Goal: Task Accomplishment & Management: Use online tool/utility

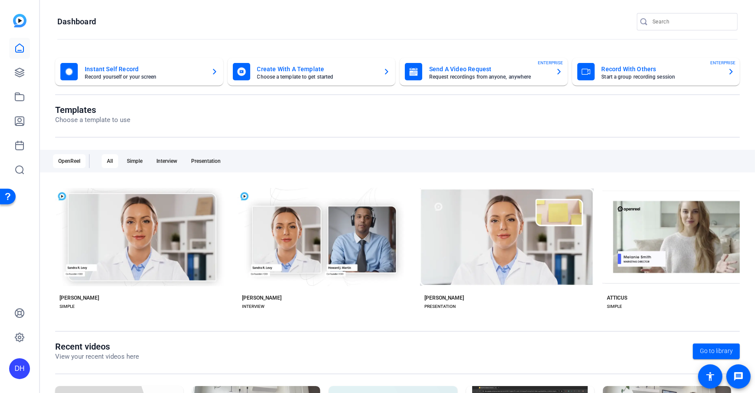
click at [130, 42] on openreel-divider-bar at bounding box center [397, 39] width 680 height 19
click at [199, 35] on openreel-divider-bar at bounding box center [397, 39] width 680 height 19
click at [289, 26] on openreel-page-title "Dashboard" at bounding box center [397, 21] width 680 height 17
click at [273, 123] on openreel-page-title "Templates Choose a template to use" at bounding box center [397, 115] width 685 height 20
click at [292, 114] on openreel-page-title "Templates Choose a template to use" at bounding box center [397, 115] width 685 height 20
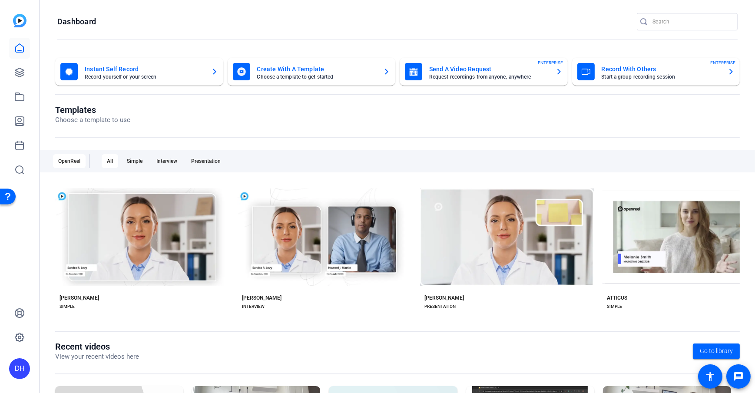
click at [292, 114] on openreel-page-title "Templates Choose a template to use" at bounding box center [397, 115] width 685 height 20
click at [272, 105] on openreel-page-title "Templates Choose a template to use" at bounding box center [397, 115] width 685 height 20
click at [21, 70] on icon at bounding box center [19, 72] width 9 height 9
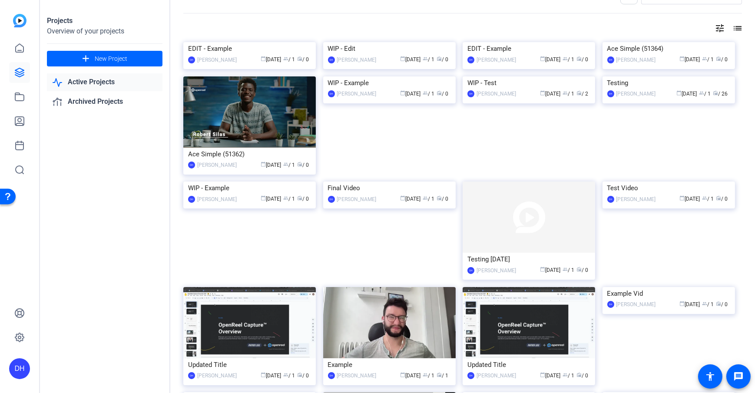
scroll to position [21, 0]
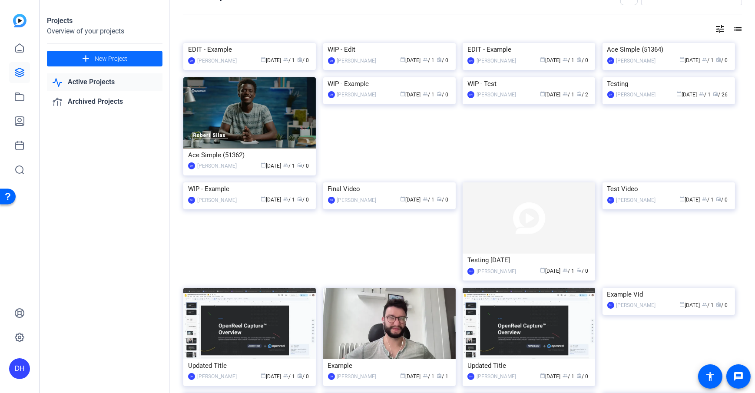
click at [93, 58] on span at bounding box center [105, 58] width 116 height 21
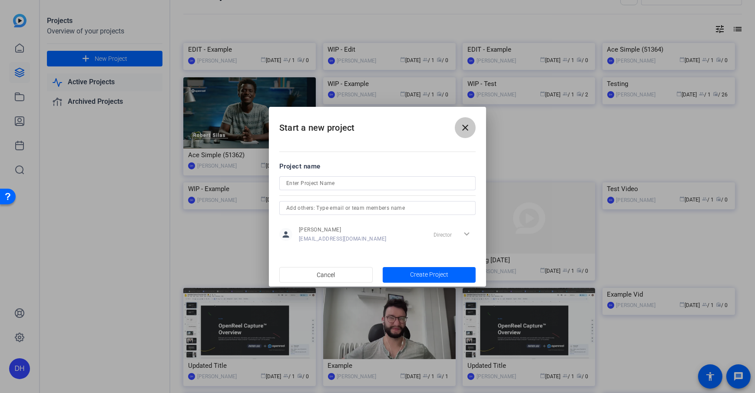
click at [461, 125] on mat-icon "close" at bounding box center [465, 128] width 10 height 10
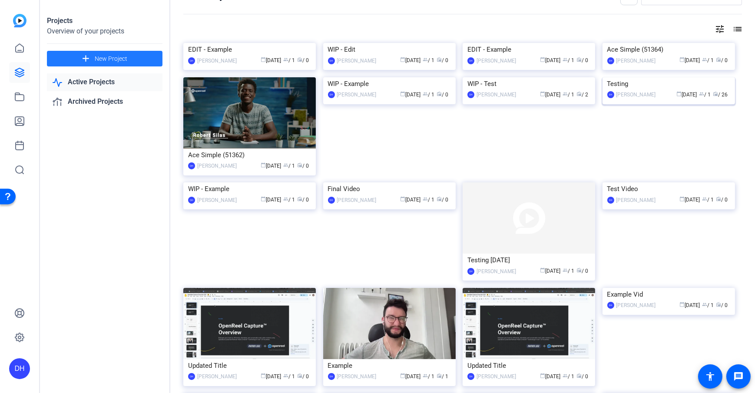
click at [565, 90] on div "Testing" at bounding box center [668, 83] width 123 height 13
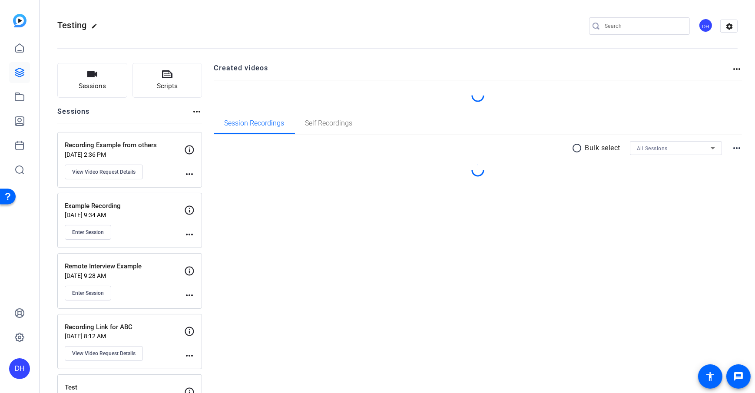
click at [199, 28] on div "Testing edit DH settings" at bounding box center [397, 26] width 680 height 13
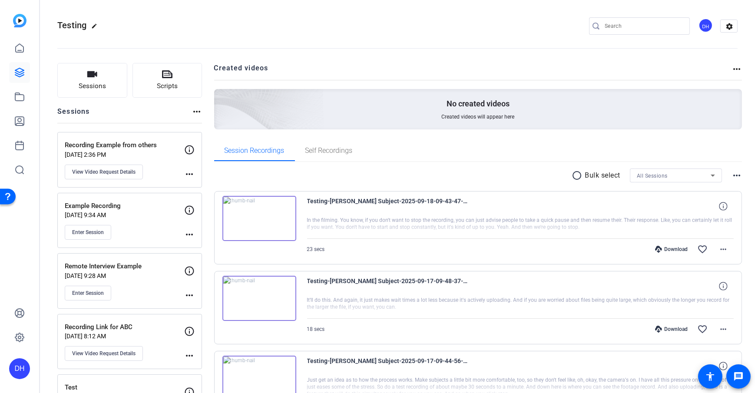
click at [72, 71] on button "Sessions" at bounding box center [92, 80] width 70 height 35
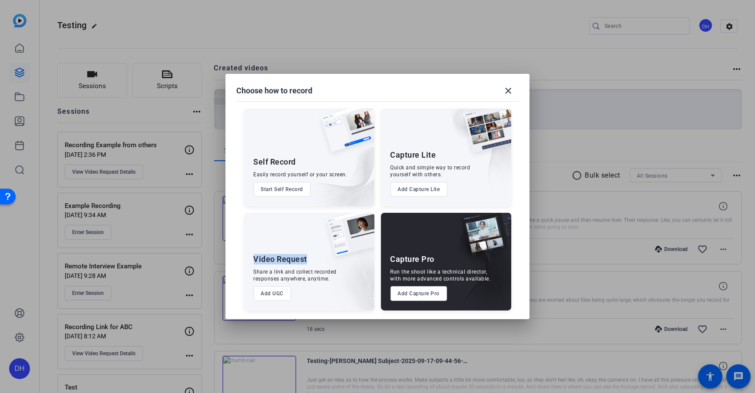
drag, startPoint x: 250, startPoint y: 258, endPoint x: 313, endPoint y: 259, distance: 63.0
click at [313, 259] on div "Video Request Share a link and collect recorded responses anywhere, anytime. Ad…" at bounding box center [309, 262] width 130 height 98
drag, startPoint x: 389, startPoint y: 156, endPoint x: 426, endPoint y: 156, distance: 36.5
click at [426, 156] on div "Capture Lite Quick and simple way to record yourself with others. Add Capture L…" at bounding box center [446, 158] width 130 height 98
click at [378, 213] on div "Self Record Easily record yourself or your screen. Start Self Record Capture Li…" at bounding box center [377, 205] width 283 height 211
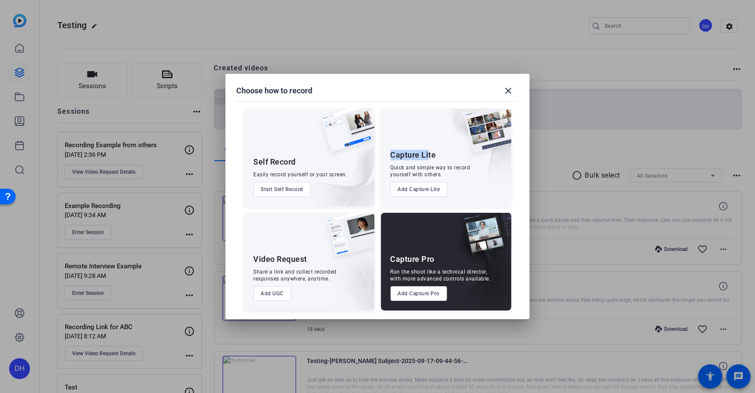
drag, startPoint x: 389, startPoint y: 153, endPoint x: 428, endPoint y: 156, distance: 39.3
click at [428, 156] on div "Capture Lite Quick and simple way to record yourself with others. Add Capture L…" at bounding box center [446, 158] width 130 height 98
click at [375, 216] on div "Self Record Easily record yourself or your screen. Start Self Record Capture Li…" at bounding box center [377, 205] width 283 height 211
click at [270, 284] on button "Add UGC" at bounding box center [273, 293] width 38 height 15
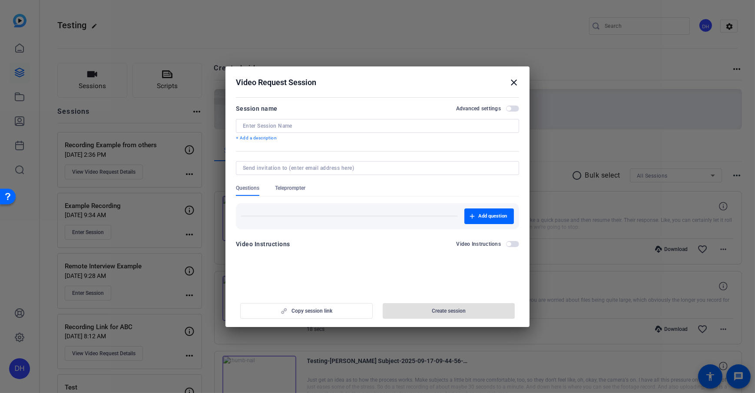
click at [295, 123] on input at bounding box center [377, 126] width 269 height 7
type input "Test Link"
click at [302, 149] on form "Session name Advanced settings Test Link + Add a description Questions Teleprom…" at bounding box center [377, 178] width 283 height 151
click at [256, 139] on p "+ Add a description" at bounding box center [377, 138] width 283 height 7
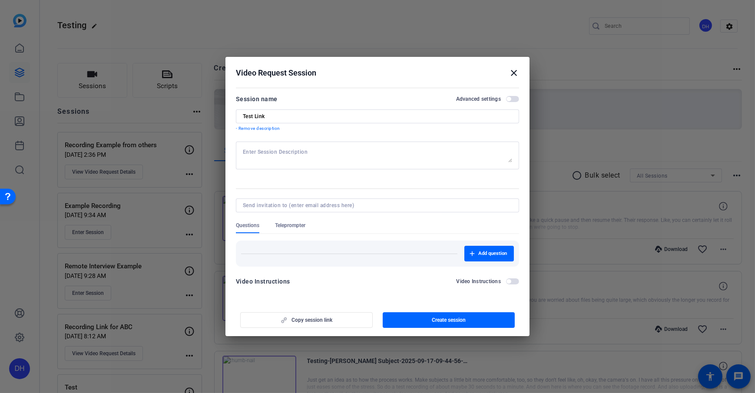
click at [252, 149] on textarea at bounding box center [377, 156] width 269 height 14
type textarea "Remember to smile in the beginning"
click at [282, 180] on form "Session name Advanced settings Test Link - Remove description Remember to smile…" at bounding box center [377, 193] width 283 height 198
click at [245, 224] on span "Questions" at bounding box center [247, 225] width 23 height 7
click at [416, 284] on span "button" at bounding box center [449, 320] width 133 height 21
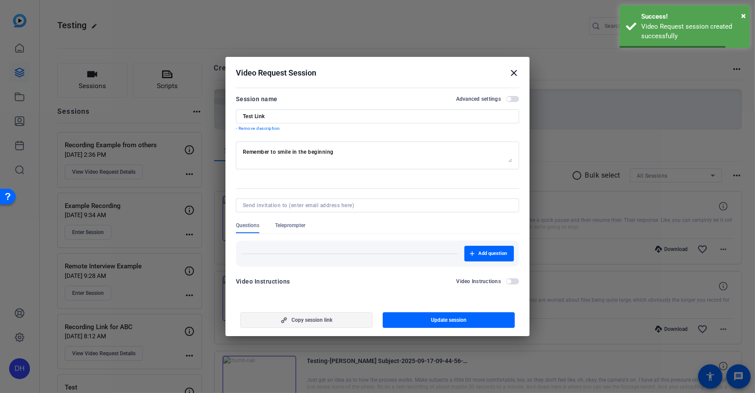
click at [288, 284] on icon "button" at bounding box center [284, 320] width 11 height 6
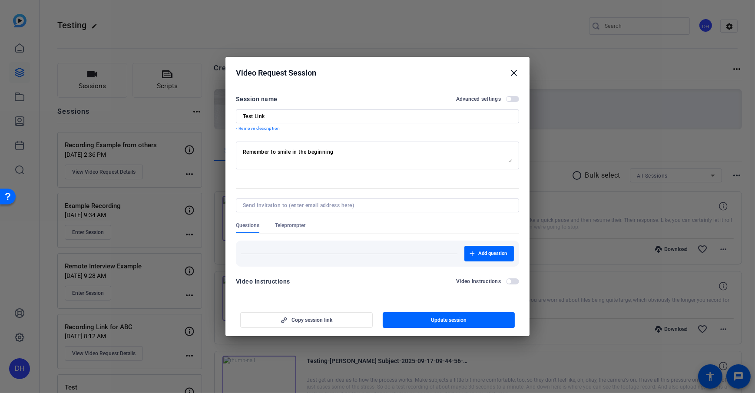
click at [366, 283] on div "Video Instructions Video Instructions" at bounding box center [377, 281] width 283 height 10
click at [360, 76] on div "Video Request Session close" at bounding box center [377, 73] width 283 height 10
click at [517, 75] on mat-icon "close" at bounding box center [514, 73] width 10 height 10
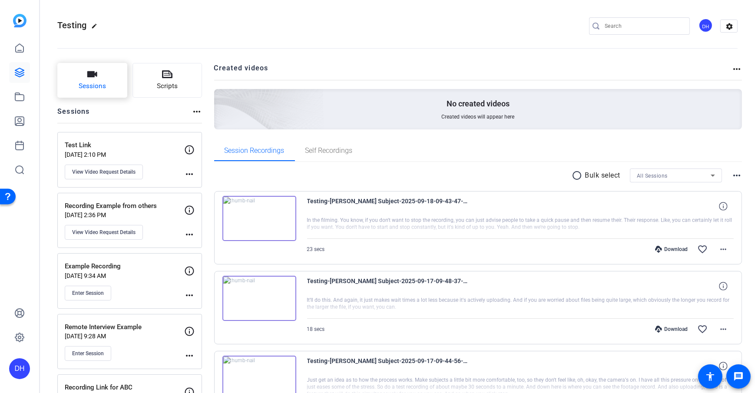
click at [80, 80] on button "Sessions" at bounding box center [92, 80] width 70 height 35
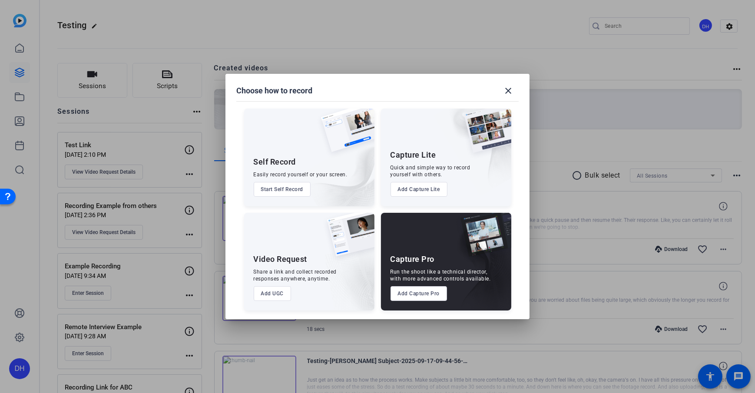
click at [331, 89] on div "Choose how to record close" at bounding box center [377, 90] width 282 height 21
click at [504, 86] on mat-icon "close" at bounding box center [508, 91] width 10 height 10
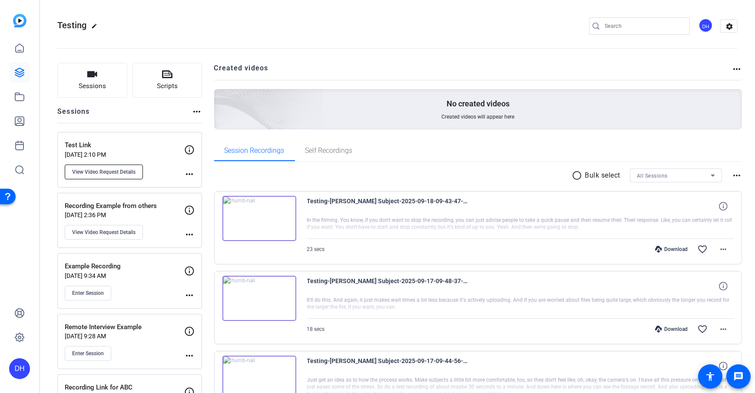
click at [87, 174] on span "View Video Request Details" at bounding box center [103, 172] width 63 height 7
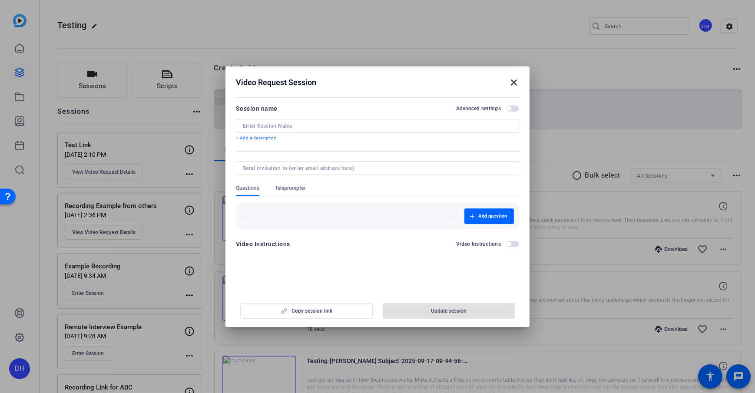
type input "Test Link"
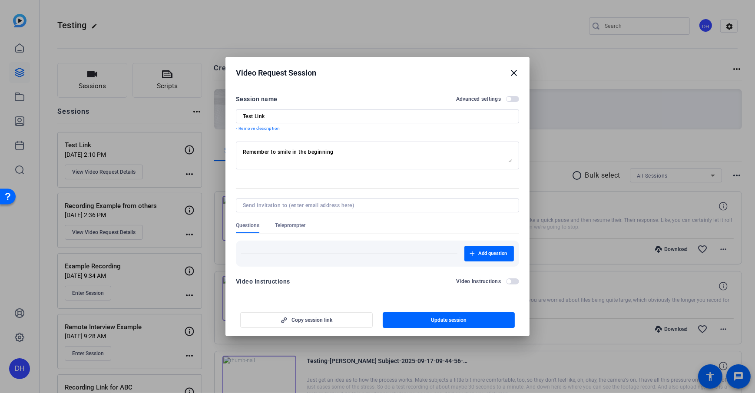
click at [387, 63] on h2 "Video Request Session close" at bounding box center [378, 71] width 304 height 28
click at [515, 71] on mat-icon "close" at bounding box center [514, 73] width 10 height 10
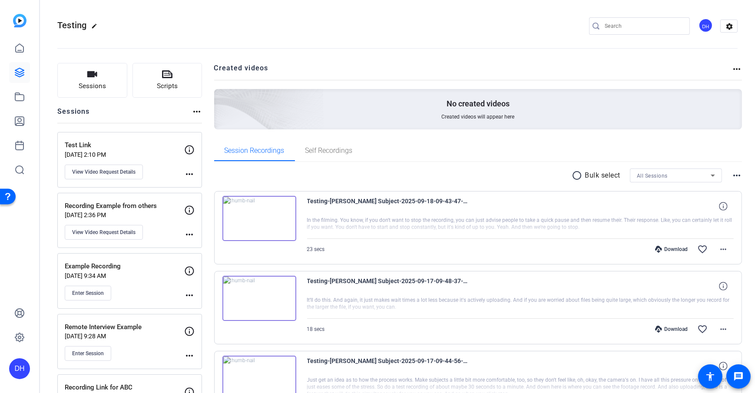
click at [75, 92] on button "Sessions" at bounding box center [92, 80] width 70 height 35
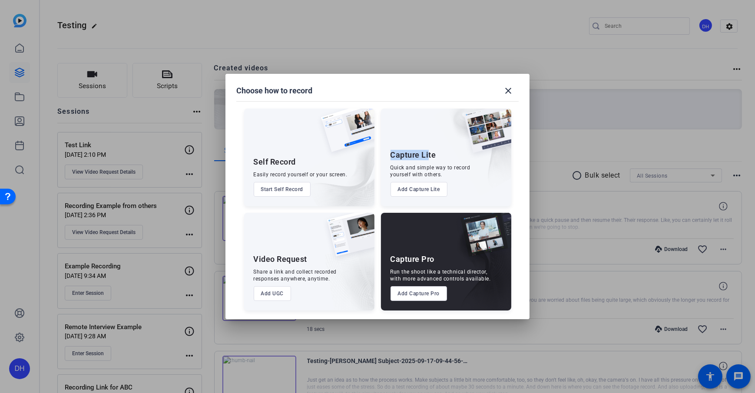
drag, startPoint x: 391, startPoint y: 156, endPoint x: 428, endPoint y: 157, distance: 37.0
click at [428, 157] on div "Capture Lite" at bounding box center [414, 155] width 46 height 10
click at [432, 191] on button "Add Capture Lite" at bounding box center [419, 189] width 57 height 15
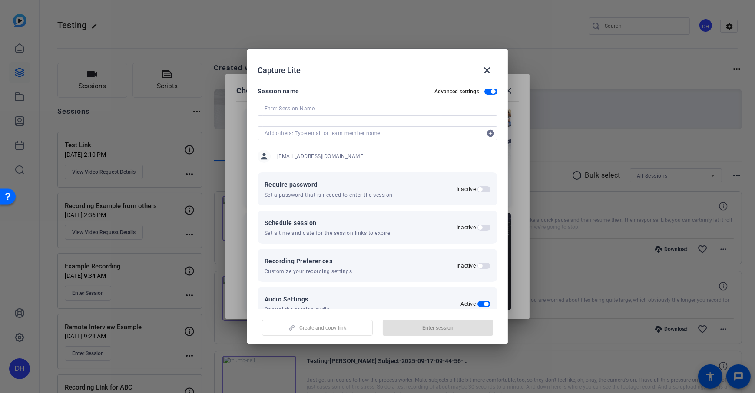
click at [486, 92] on span "button" at bounding box center [490, 92] width 13 height 6
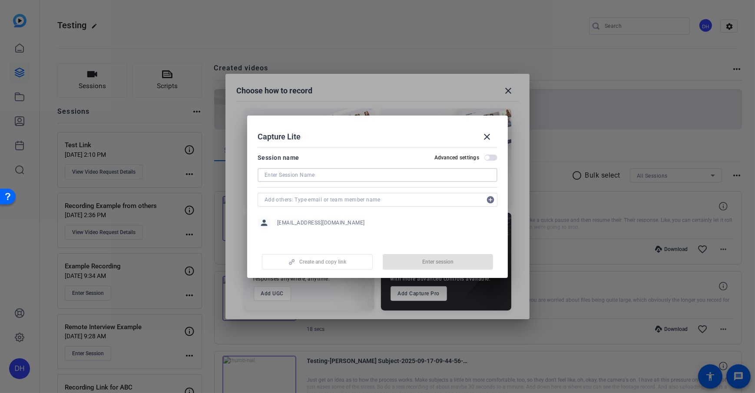
click at [300, 176] on input at bounding box center [378, 175] width 226 height 10
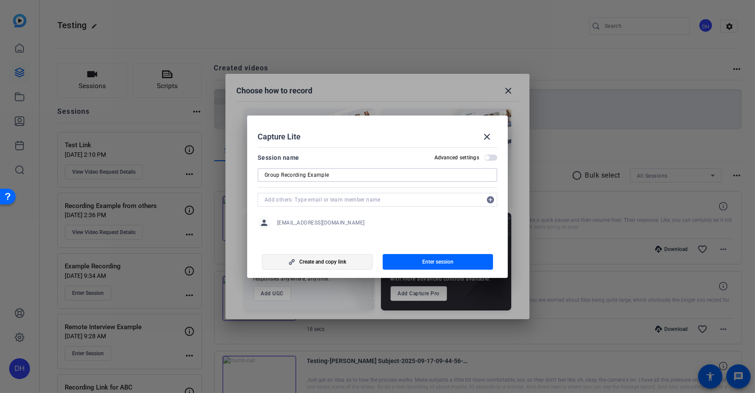
type input "Group Recording Example"
click at [300, 260] on span "Create and copy link" at bounding box center [322, 262] width 47 height 7
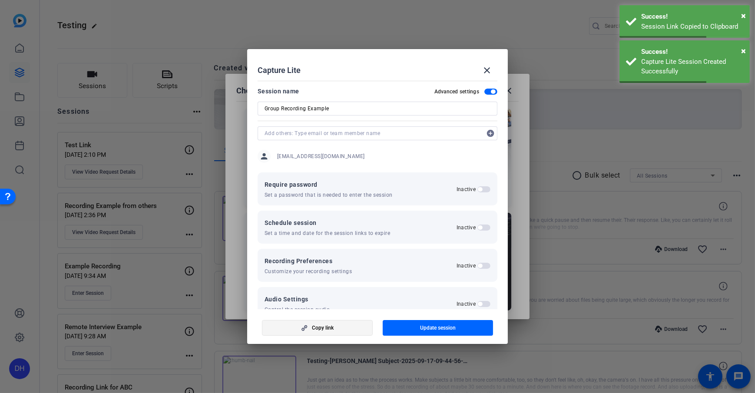
click at [302, 284] on icon "button" at bounding box center [304, 328] width 11 height 6
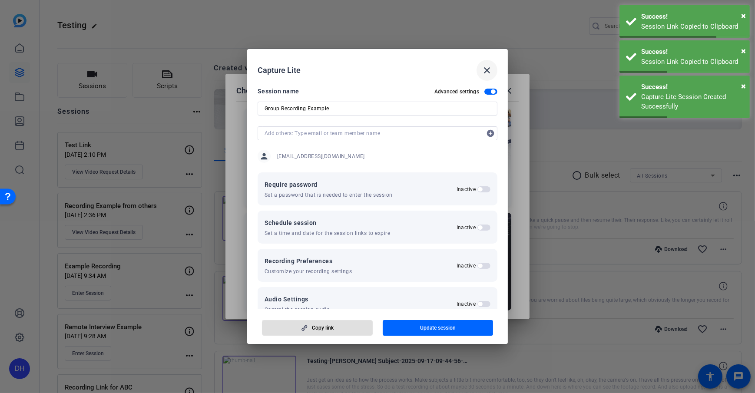
click at [487, 63] on span at bounding box center [487, 70] width 21 height 21
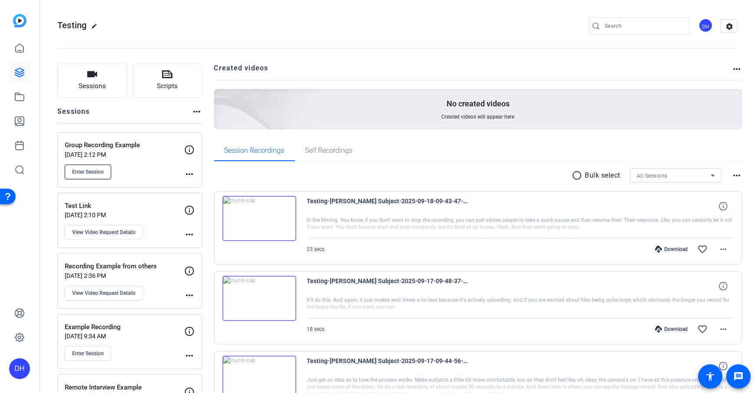
click at [87, 171] on span "Enter Session" at bounding box center [88, 172] width 32 height 7
click at [20, 119] on icon at bounding box center [19, 121] width 9 height 9
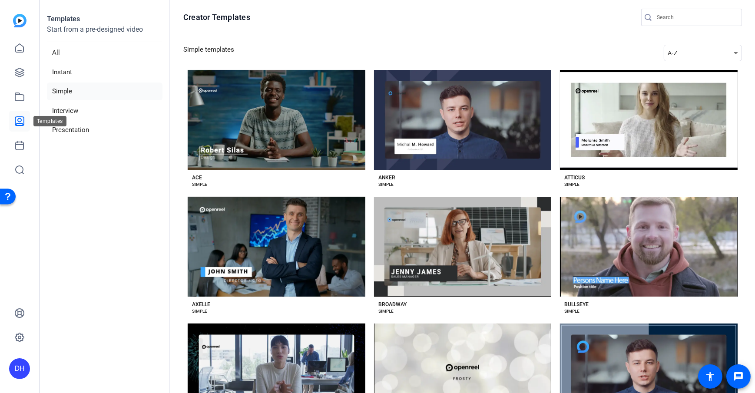
click at [21, 123] on icon at bounding box center [19, 121] width 10 height 10
click at [176, 199] on section "Creator Templates Simple templates A-Z Preview Ace ACE SIMPLE Preview [PERSON_N…" at bounding box center [462, 196] width 585 height 393
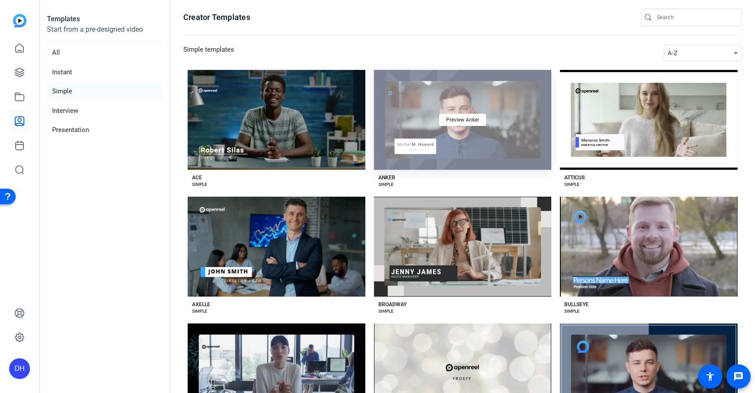
click at [464, 153] on div "Preview Anker" at bounding box center [463, 120] width 178 height 100
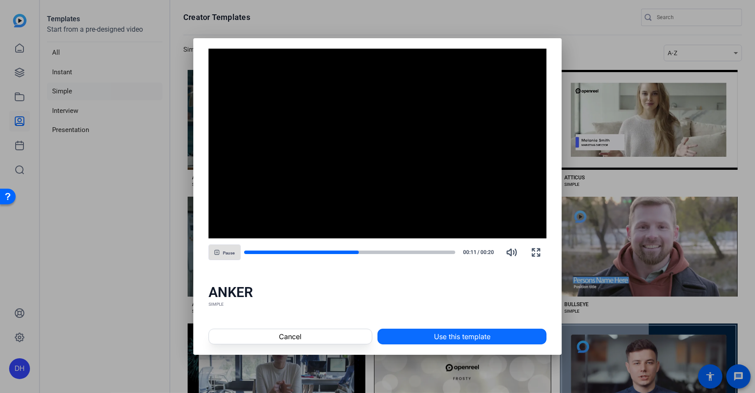
click at [421, 284] on span at bounding box center [462, 336] width 168 height 21
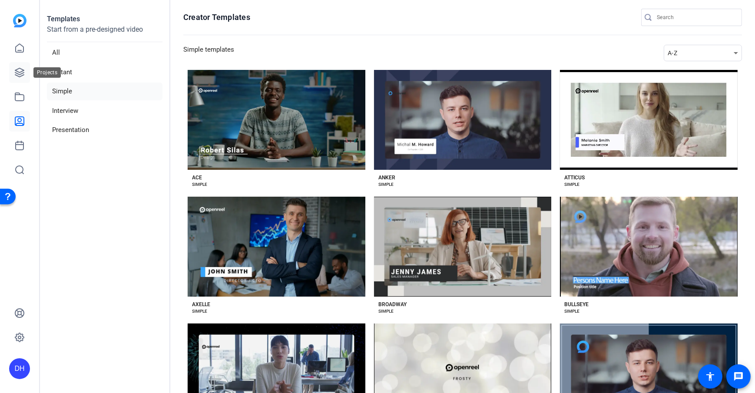
click at [21, 73] on icon at bounding box center [19, 72] width 10 height 10
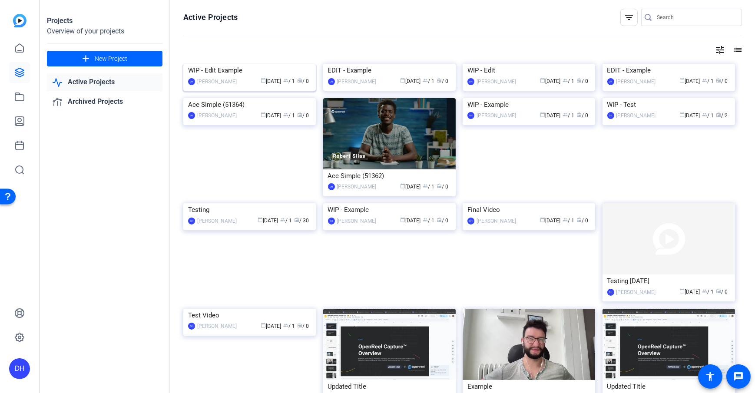
click at [224, 77] on div "WIP - Edit Example" at bounding box center [249, 70] width 123 height 13
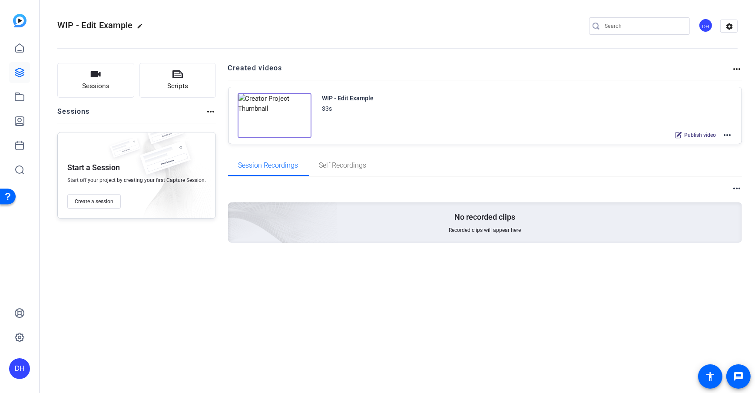
click at [565, 131] on mat-icon "more_horiz" at bounding box center [727, 135] width 10 height 10
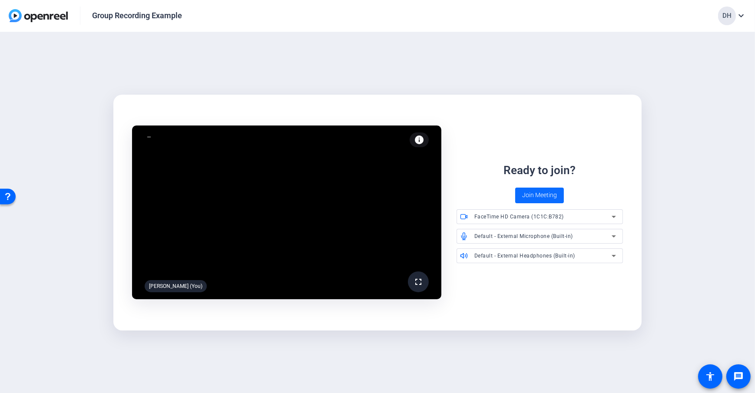
click at [539, 196] on span "Join Meeting" at bounding box center [539, 195] width 35 height 9
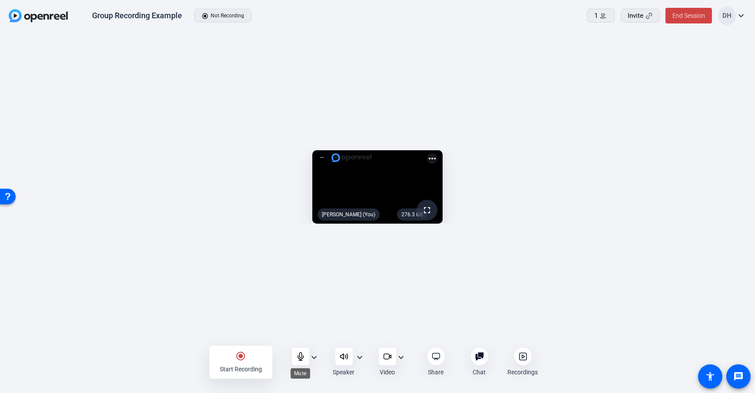
click at [299, 358] on icon at bounding box center [301, 357] width 6 height 8
click at [245, 360] on mat-icon "radio_button_checked" at bounding box center [241, 356] width 10 height 10
click at [256, 359] on div "stop_circle Stop Recording" at bounding box center [240, 362] width 63 height 33
click at [256, 359] on div "radio_button_checked Start Recording" at bounding box center [240, 362] width 63 height 33
drag, startPoint x: 239, startPoint y: 357, endPoint x: 26, endPoint y: 354, distance: 212.5
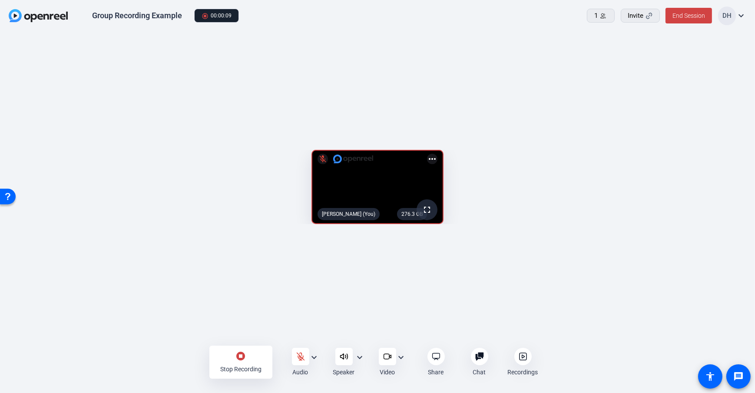
click at [239, 357] on mat-icon "stop_circle" at bounding box center [241, 356] width 10 height 10
click at [99, 342] on div "276.3 GB fullscreen mic_off Daniel Heiberger (You) more_horiz" at bounding box center [377, 189] width 755 height 315
click at [87, 224] on openreel-capture-lite-video-stream "276.3 GB fullscreen mic_off Daniel Heiberger (You) more_horiz" at bounding box center [377, 186] width 729 height 73
drag, startPoint x: 676, startPoint y: 66, endPoint x: 669, endPoint y: 27, distance: 39.3
click at [676, 150] on openreel-capture-lite-video-stream "276.3 GB fullscreen mic_off Daniel Heiberger (You) more_horiz" at bounding box center [377, 186] width 729 height 73
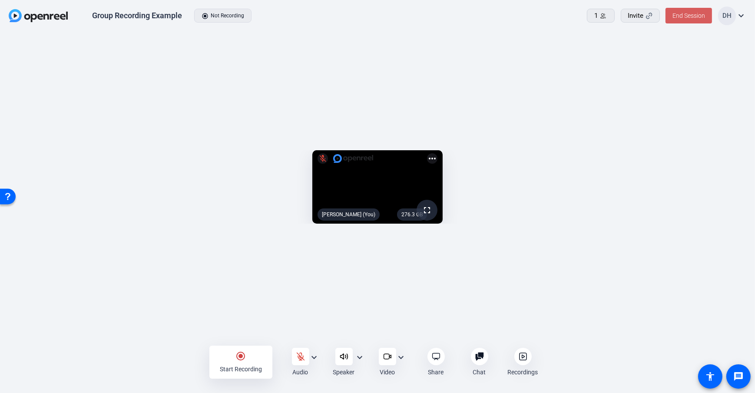
click at [691, 14] on span "End Session" at bounding box center [689, 15] width 33 height 7
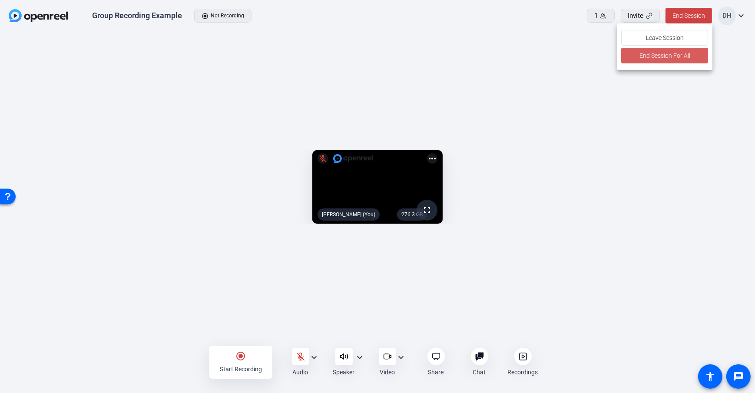
click at [678, 56] on span "End Session For All" at bounding box center [665, 55] width 51 height 10
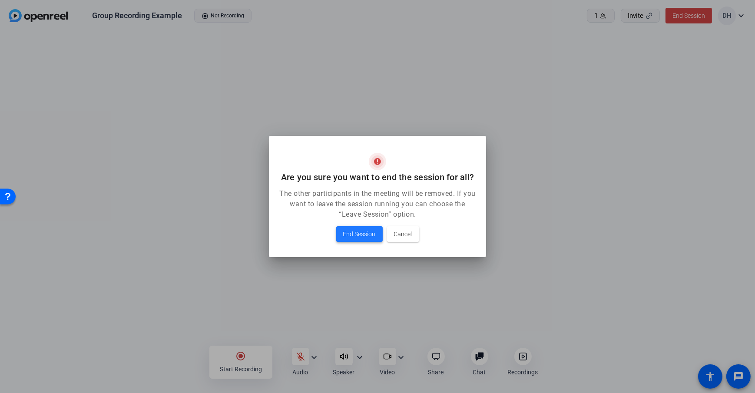
click at [358, 231] on span "End Session" at bounding box center [359, 234] width 33 height 10
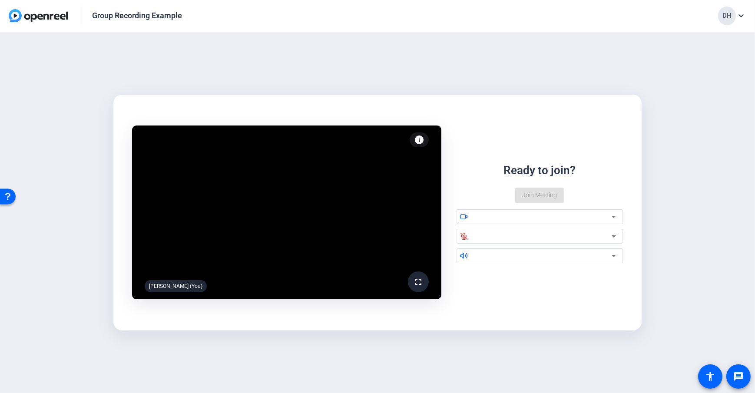
click at [86, 149] on div "fullscreen Daniel Heiberger (You) info Test your audio and video Ready to join?…" at bounding box center [377, 213] width 755 height 362
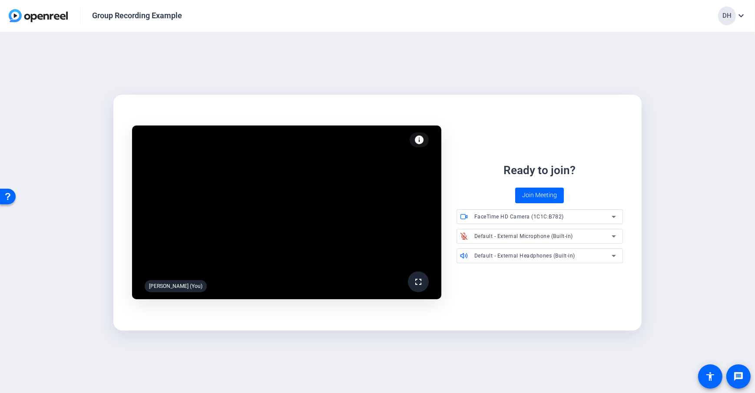
click at [86, 149] on div "fullscreen Daniel Heiberger (You) info Test your audio and video Ready to join?…" at bounding box center [377, 213] width 755 height 362
